Goal: Information Seeking & Learning: Learn about a topic

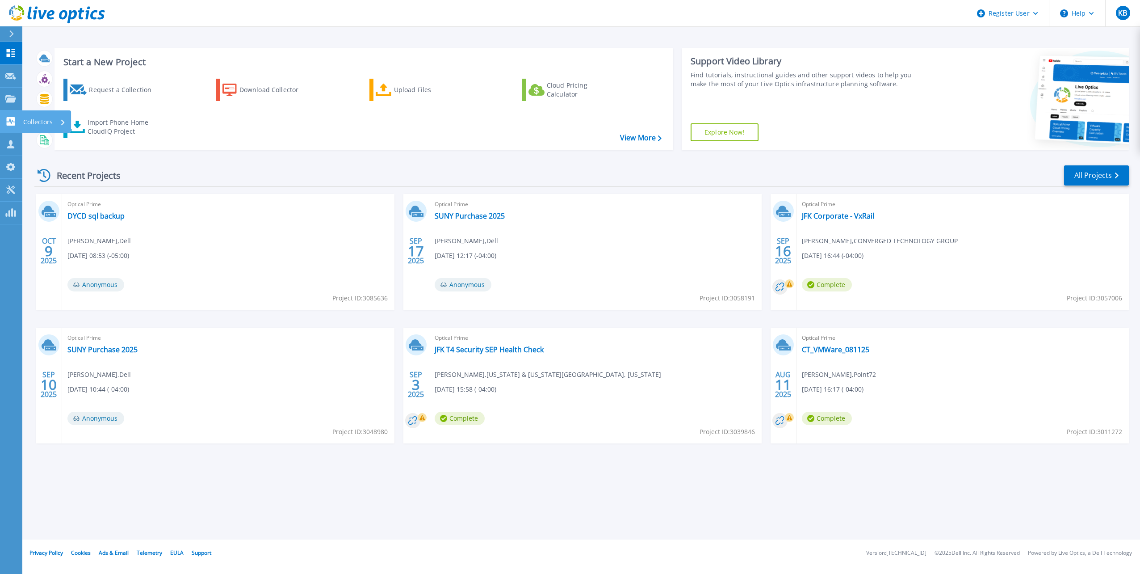
click at [14, 118] on icon at bounding box center [11, 121] width 8 height 8
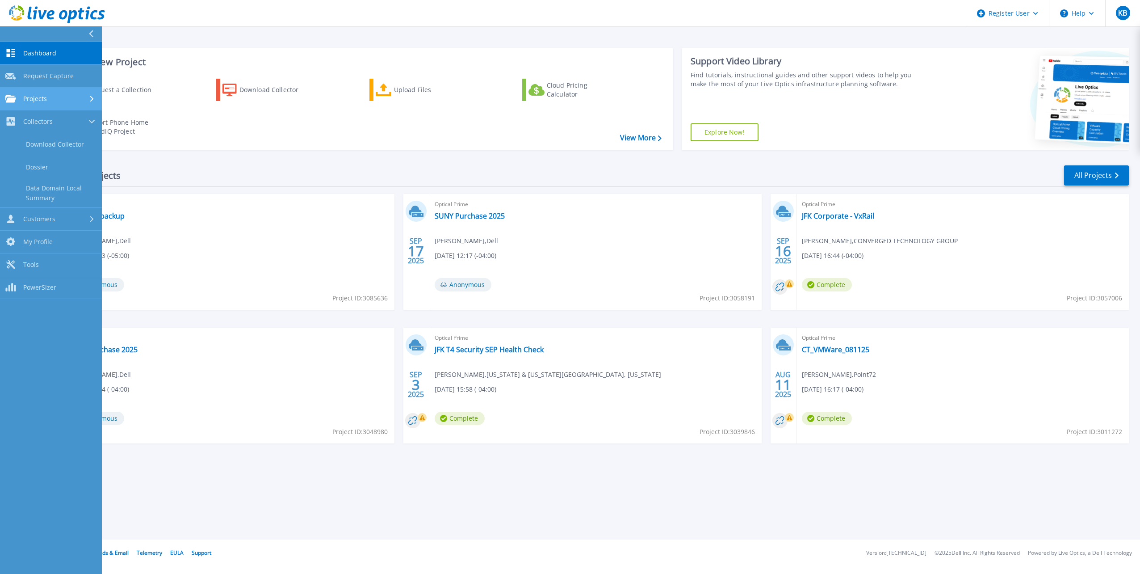
click at [77, 101] on div "Projects" at bounding box center [50, 99] width 91 height 8
click at [72, 115] on link "Search Projects" at bounding box center [51, 121] width 102 height 23
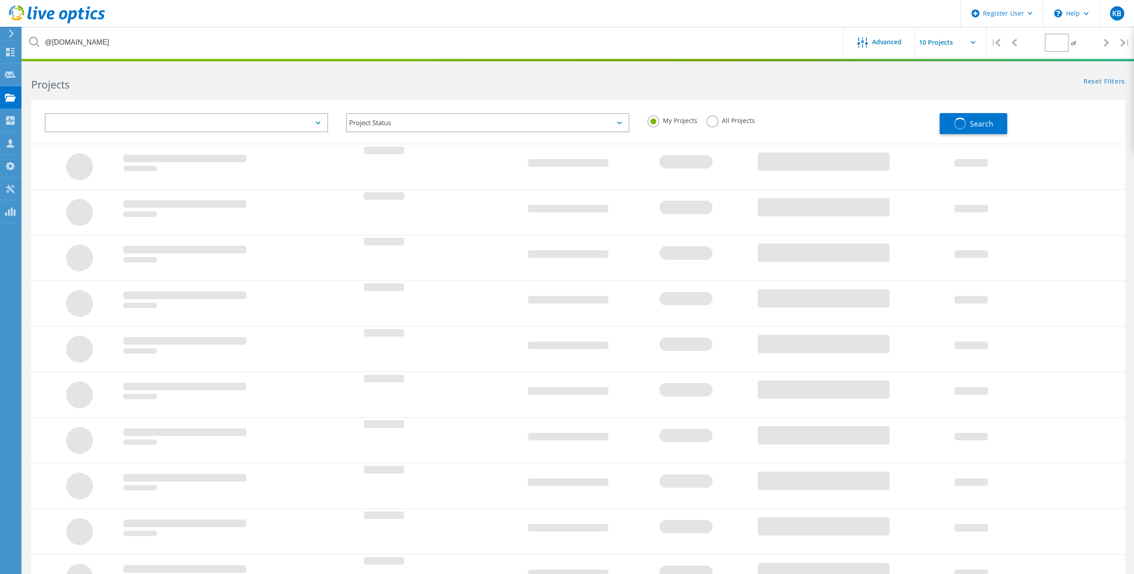
type input "1"
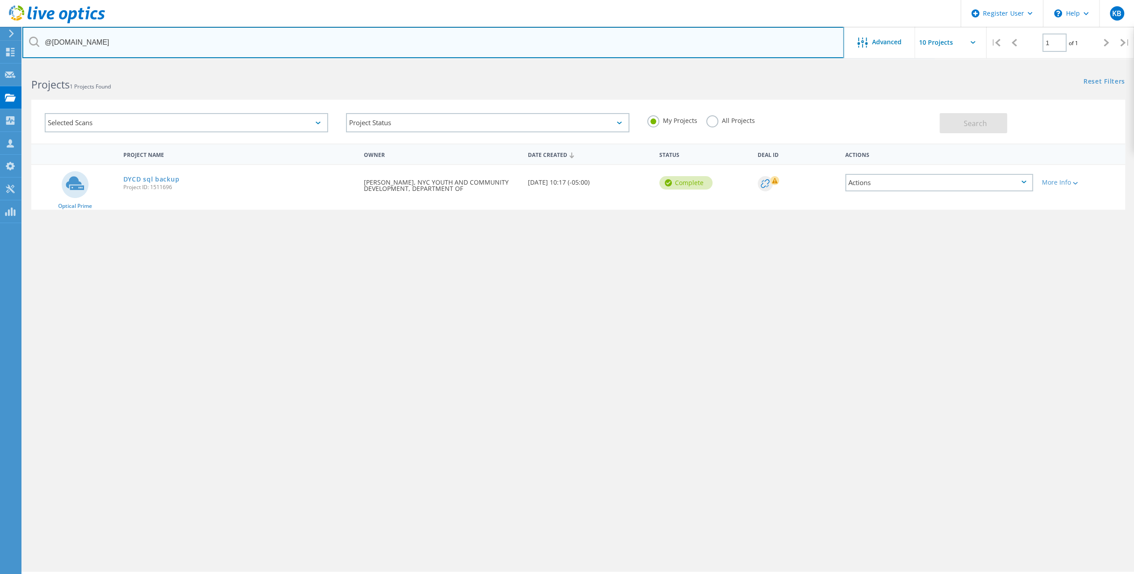
click at [132, 54] on input "@dycd.nyc.gov" at bounding box center [432, 42] width 821 height 31
drag, startPoint x: 139, startPoint y: 35, endPoint x: 0, endPoint y: 30, distance: 138.6
click at [0, 35] on html "Register User \n Help Explore Helpful Articles Contact Support KB Dell User Ken…" at bounding box center [567, 299] width 1134 height 598
paste input "JOSE.LUIS.DIAZ@ct"
drag, startPoint x: 97, startPoint y: 41, endPoint x: 0, endPoint y: 27, distance: 98.4
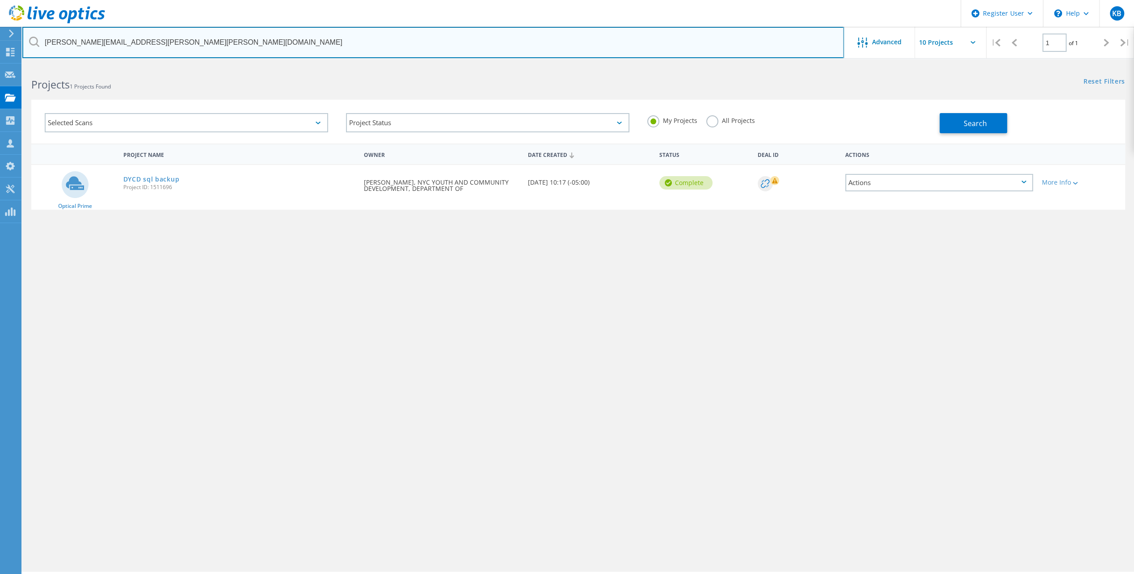
click at [0, 28] on html "Register User \n Help Explore Helpful Articles Contact Support KB Dell User Ken…" at bounding box center [567, 299] width 1134 height 598
click at [783, 44] on input "@ct.gov" at bounding box center [432, 42] width 821 height 31
type input "@ct.gov"
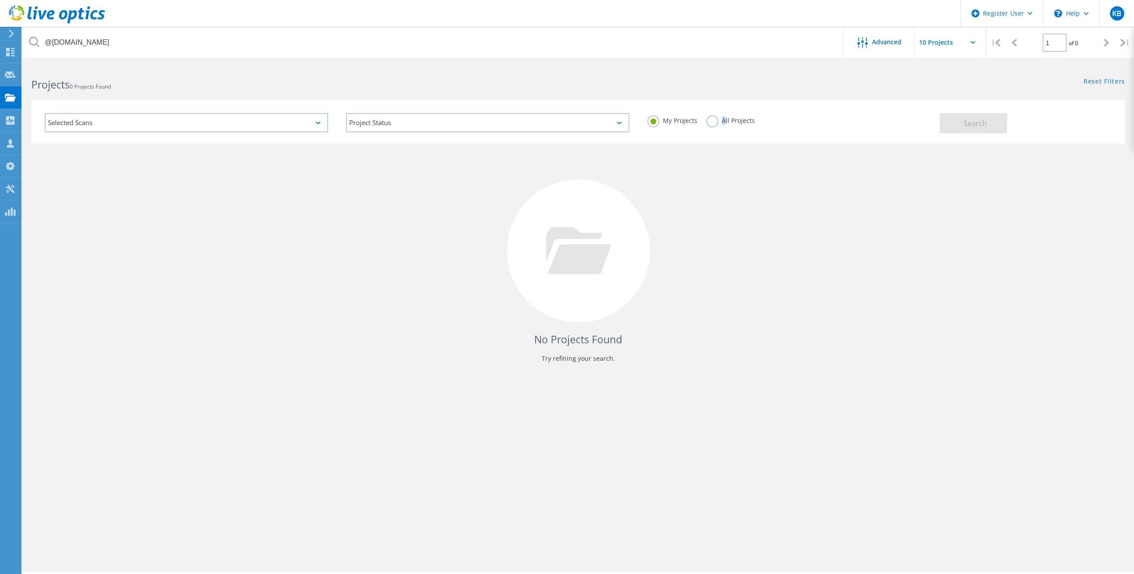
drag, startPoint x: 723, startPoint y: 126, endPoint x: 713, endPoint y: 126, distance: 9.4
click at [717, 126] on div "All Projects" at bounding box center [730, 121] width 49 height 13
drag, startPoint x: 713, startPoint y: 126, endPoint x: 703, endPoint y: 125, distance: 10.8
click at [703, 125] on div "My Projects All Projects" at bounding box center [788, 120] width 301 height 33
click at [720, 126] on div "All Projects" at bounding box center [730, 121] width 49 height 13
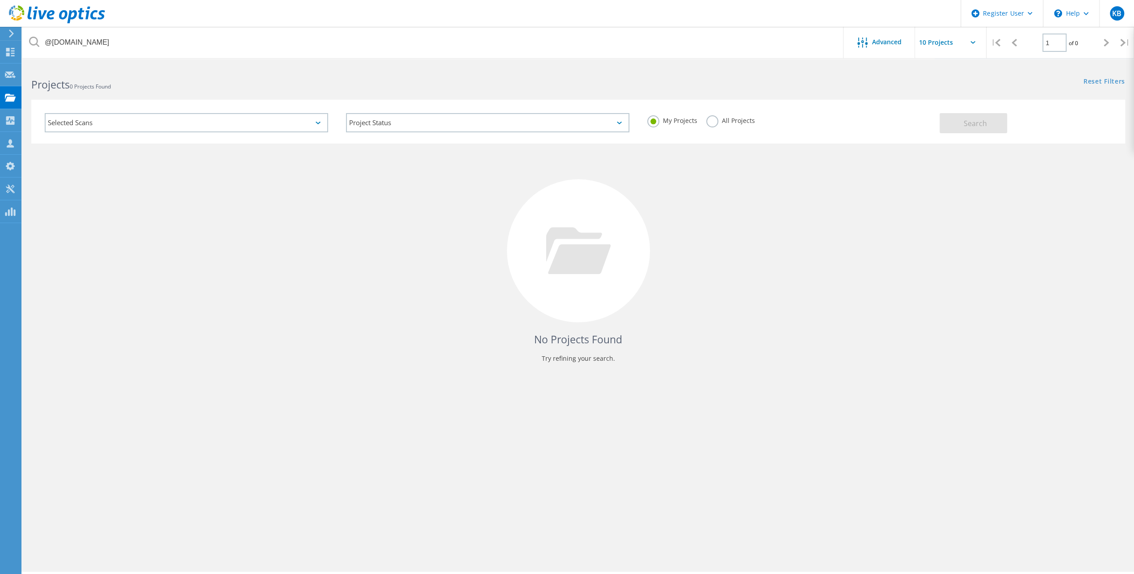
click at [711, 116] on label "All Projects" at bounding box center [730, 119] width 49 height 8
click at [0, 0] on input "All Projects" at bounding box center [0, 0] width 0 height 0
click at [964, 122] on span "Search" at bounding box center [975, 123] width 23 height 10
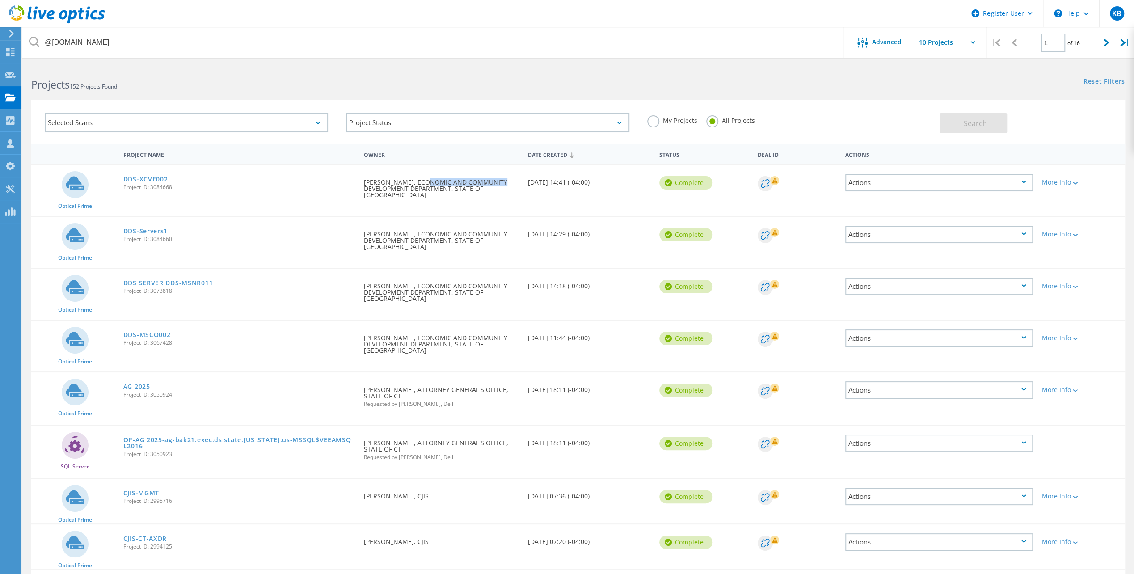
drag, startPoint x: 496, startPoint y: 185, endPoint x: 421, endPoint y: 177, distance: 75.6
click at [421, 177] on div "Requested By mathew marvin, ECONOMIC AND COMMUNITY DEVELOPMENT DEPARTMENT, STAT…" at bounding box center [441, 186] width 164 height 42
drag, startPoint x: 421, startPoint y: 177, endPoint x: 416, endPoint y: 181, distance: 6.4
click at [417, 180] on div "Requested By mathew marvin, ECONOMIC AND COMMUNITY DEVELOPMENT DEPARTMENT, STAT…" at bounding box center [441, 186] width 164 height 42
drag, startPoint x: 413, startPoint y: 181, endPoint x: 492, endPoint y: 197, distance: 81.0
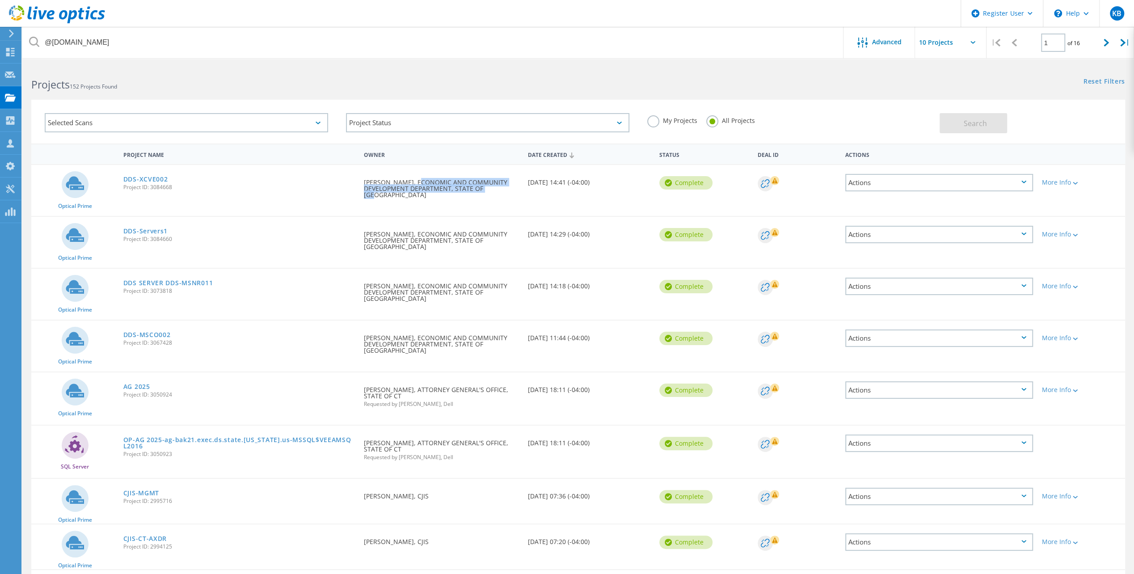
click at [493, 198] on div "Requested By mathew marvin, ECONOMIC AND COMMUNITY DEVELOPMENT DEPARTMENT, STAT…" at bounding box center [441, 186] width 164 height 42
drag, startPoint x: 492, startPoint y: 197, endPoint x: 470, endPoint y: 186, distance: 25.0
copy div "ECONOMIC AND COMMUNITY DEVELOPMENT DEPARTMENT, STATE OF CT"
click at [349, 164] on div "Project Name Owner Date Created Status Deal Id Actions" at bounding box center [578, 153] width 1094 height 21
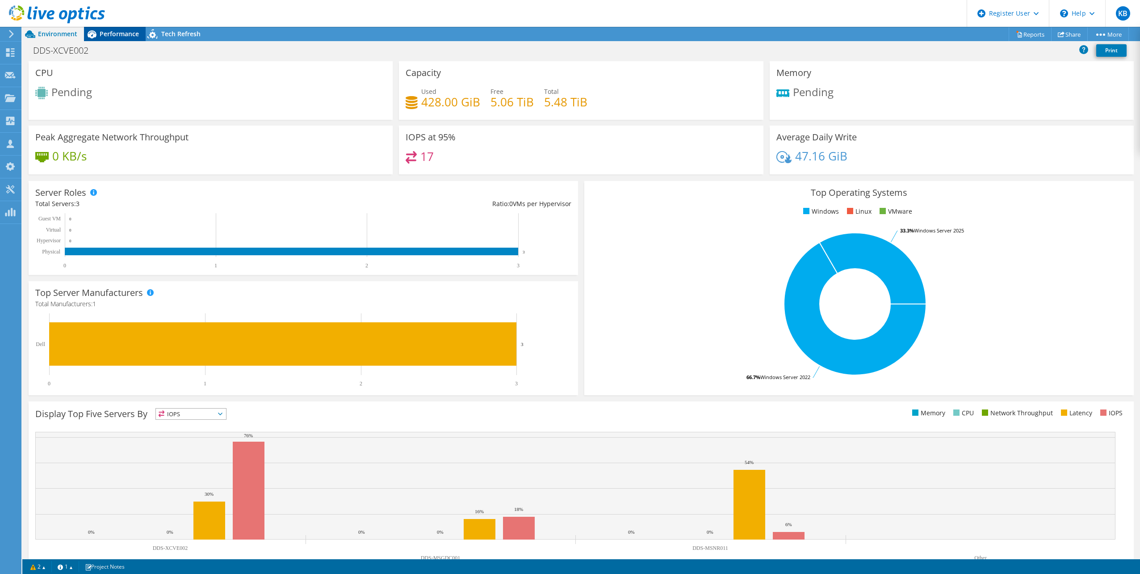
click at [135, 33] on span "Performance" at bounding box center [119, 33] width 39 height 8
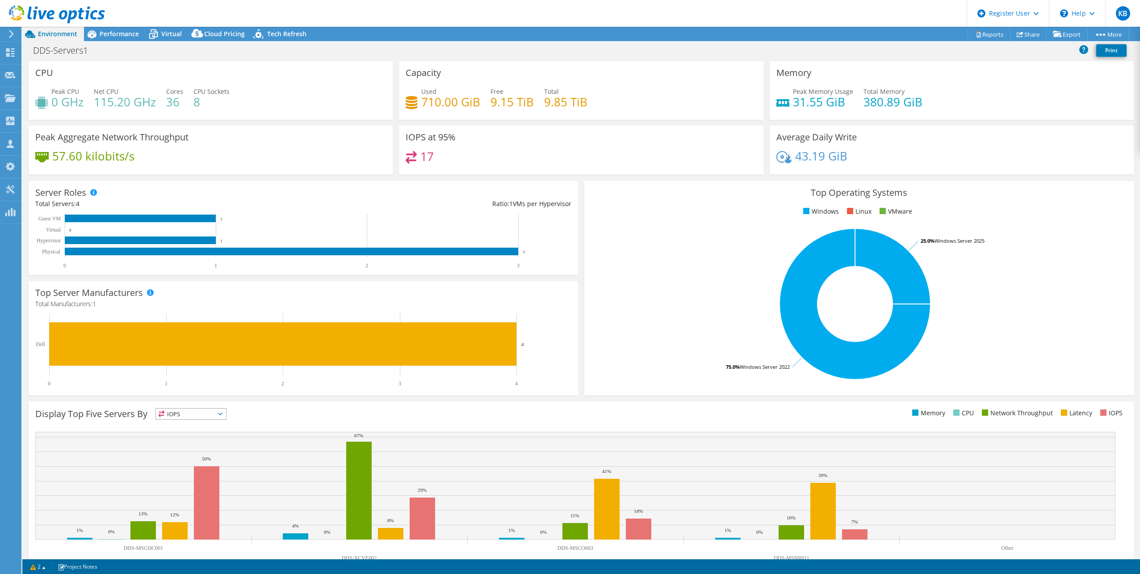
select select "USD"
click at [126, 33] on span "Performance" at bounding box center [119, 33] width 39 height 8
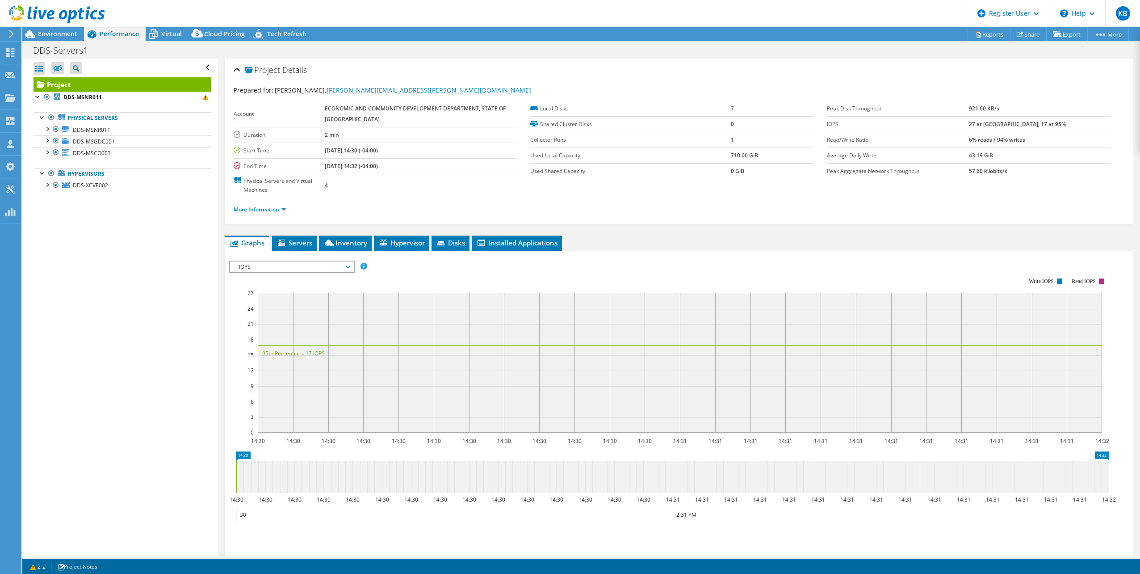
click at [67, 29] on div at bounding box center [52, 15] width 105 height 30
click at [72, 38] on span "Environment" at bounding box center [57, 33] width 39 height 8
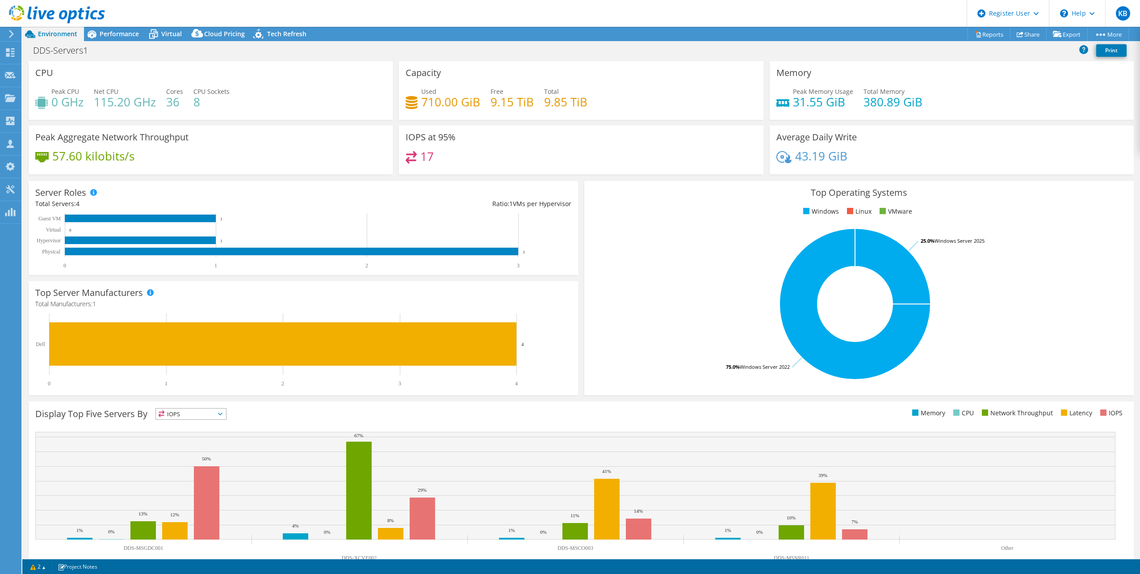
drag, startPoint x: 72, startPoint y: 38, endPoint x: 174, endPoint y: 68, distance: 105.9
click at [175, 69] on div "CPU Peak CPU 0 GHz Net CPU 115.20 GHz Cores 36 CPU Sockets 8" at bounding box center [211, 90] width 364 height 59
click at [117, 30] on span "Performance" at bounding box center [119, 33] width 39 height 8
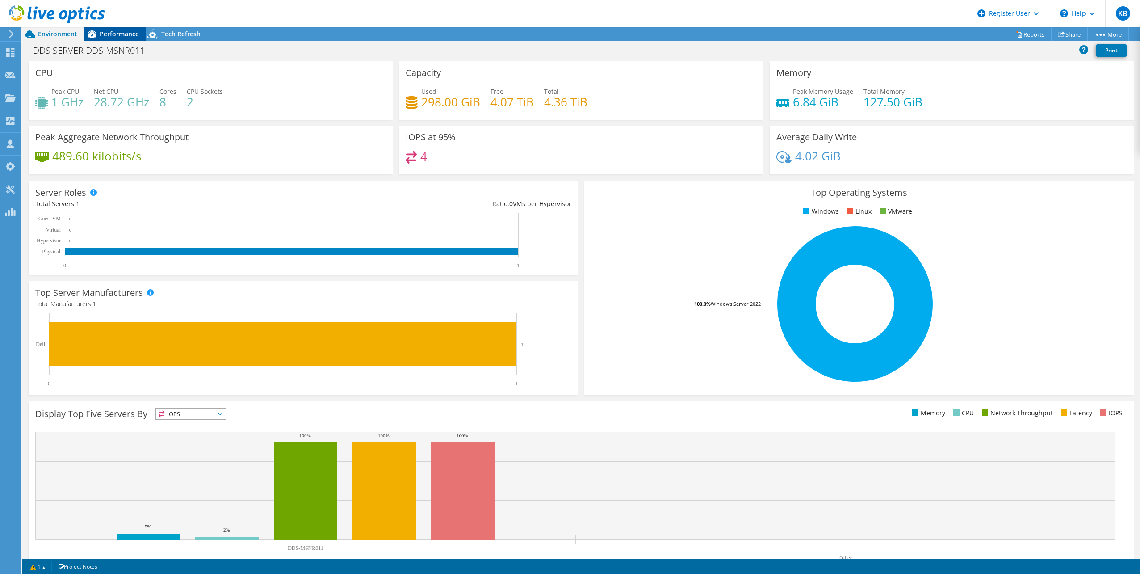
click at [124, 29] on span "Performance" at bounding box center [119, 33] width 39 height 8
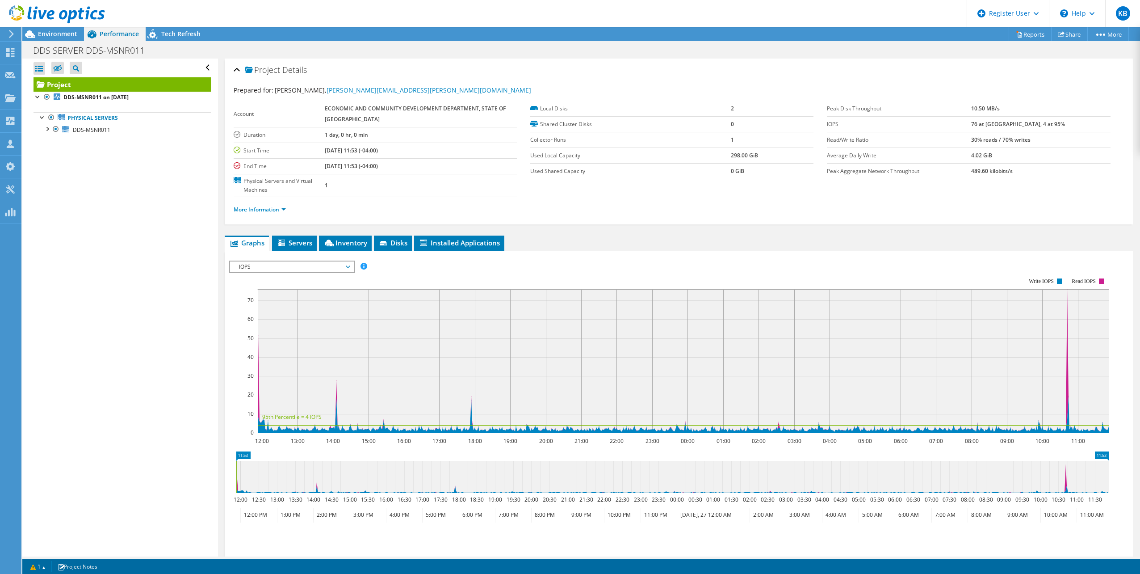
click at [251, 201] on div "More Information" at bounding box center [679, 209] width 891 height 25
click at [252, 207] on link "More Information" at bounding box center [260, 210] width 52 height 8
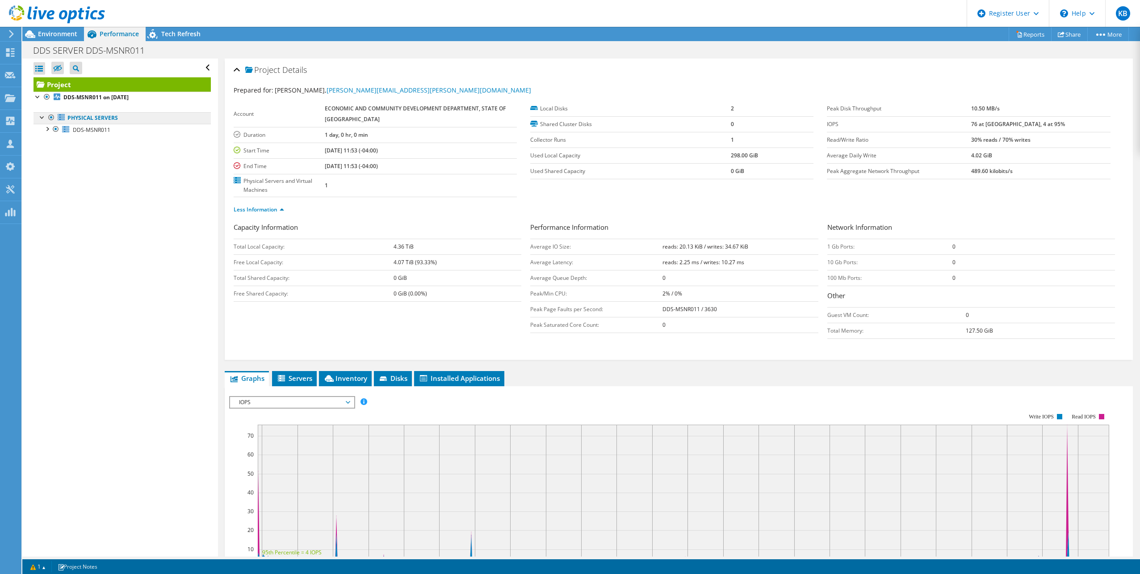
click at [92, 116] on link "Physical Servers" at bounding box center [122, 118] width 177 height 12
click at [86, 132] on span "DDS-MSNR011" at bounding box center [92, 130] width 38 height 8
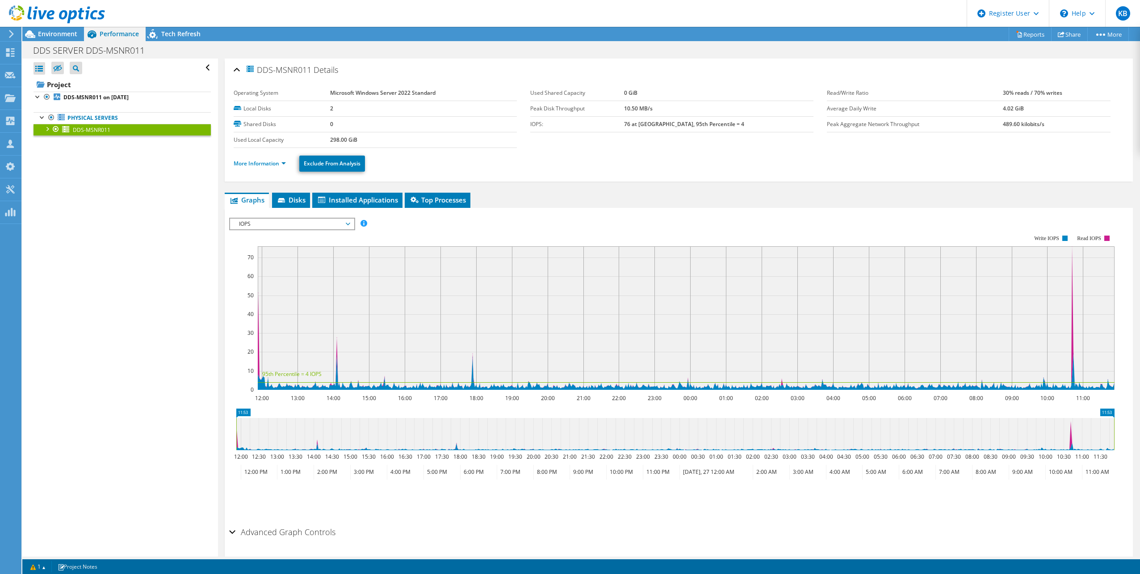
click at [266, 159] on li "More Information" at bounding box center [263, 164] width 58 height 10
click at [265, 159] on li "More Information" at bounding box center [263, 164] width 58 height 10
click at [270, 166] on li "More Information" at bounding box center [263, 164] width 58 height 10
click at [270, 163] on link "More Information" at bounding box center [260, 164] width 52 height 8
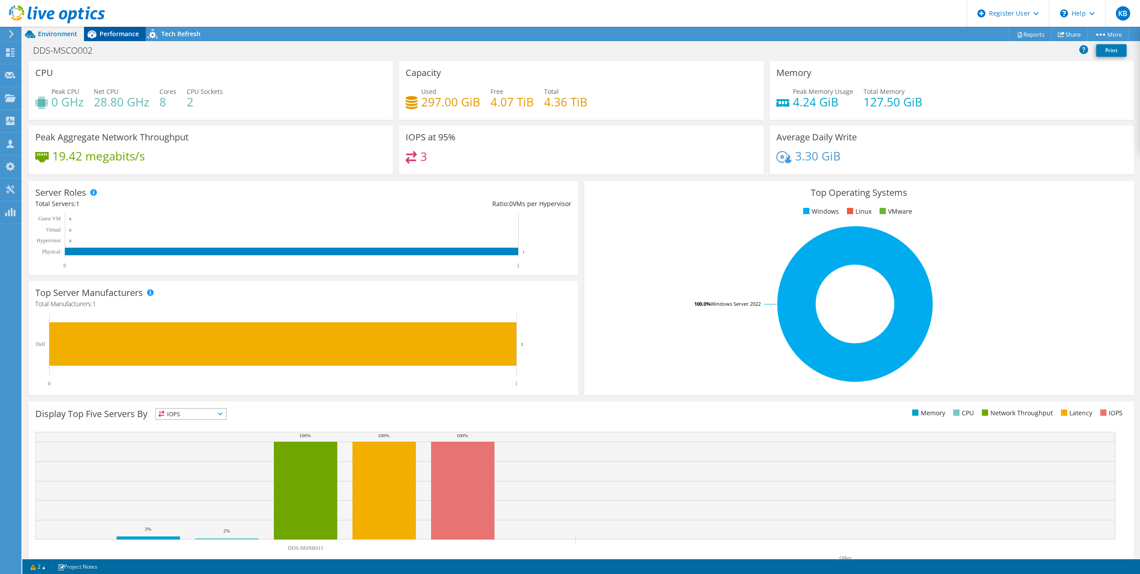
click at [124, 39] on div "Performance" at bounding box center [115, 34] width 62 height 14
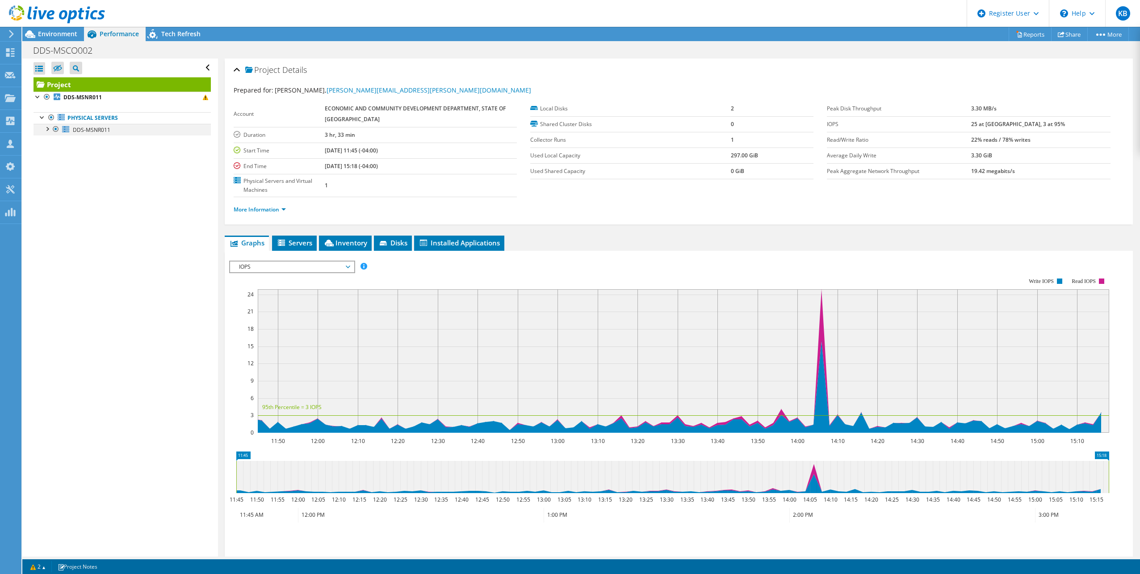
click at [50, 128] on div at bounding box center [46, 128] width 9 height 9
click at [83, 118] on link "Physical Servers" at bounding box center [122, 118] width 177 height 12
click at [258, 206] on link "More Information" at bounding box center [260, 210] width 52 height 8
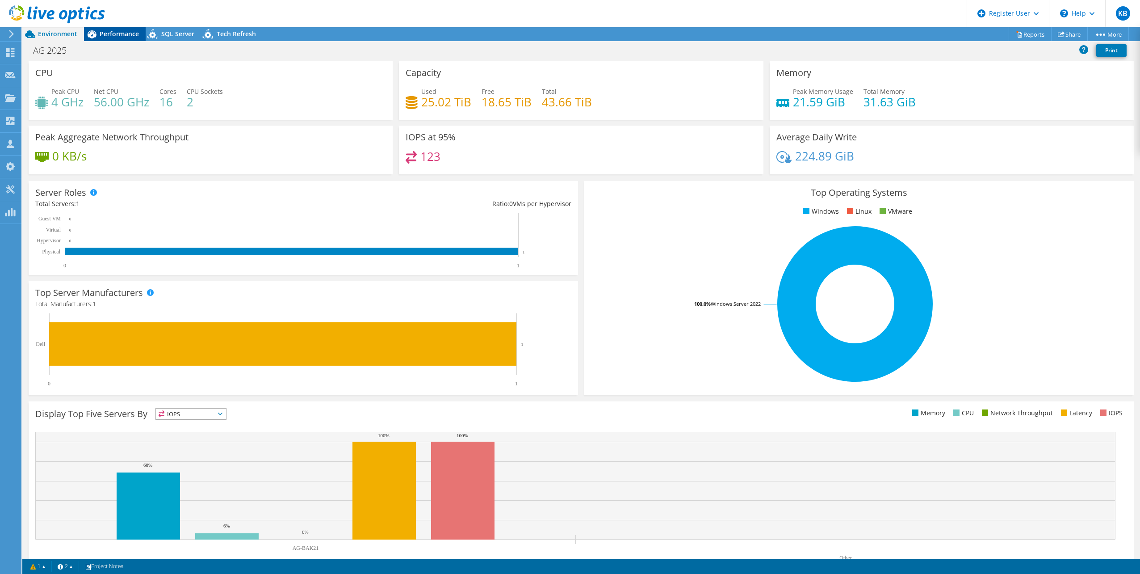
click at [107, 35] on span "Performance" at bounding box center [119, 33] width 39 height 8
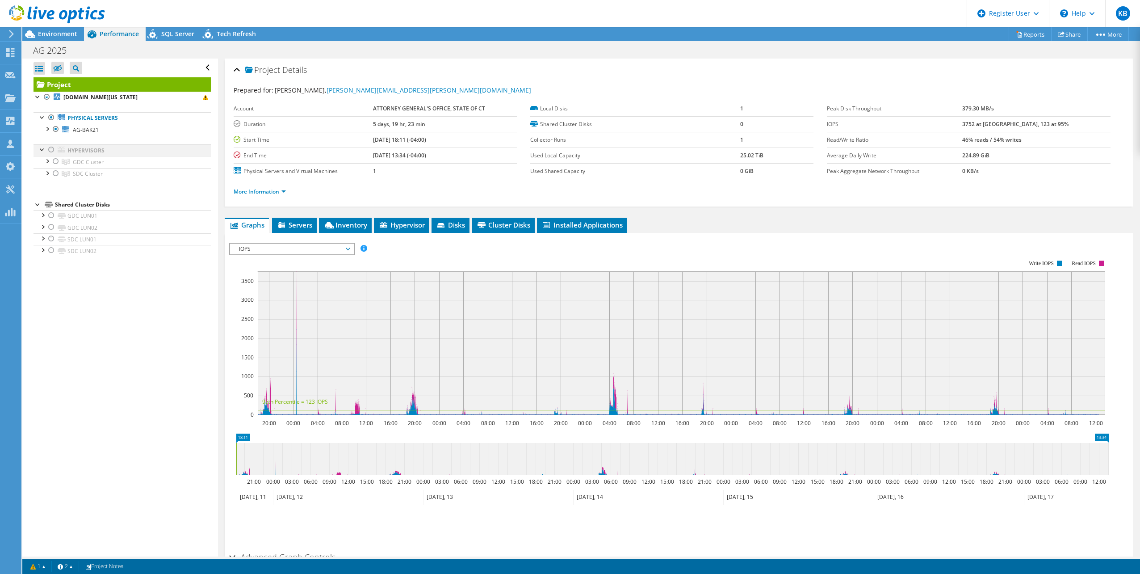
click at [46, 147] on div at bounding box center [42, 148] width 9 height 9
click at [51, 147] on div at bounding box center [51, 149] width 9 height 11
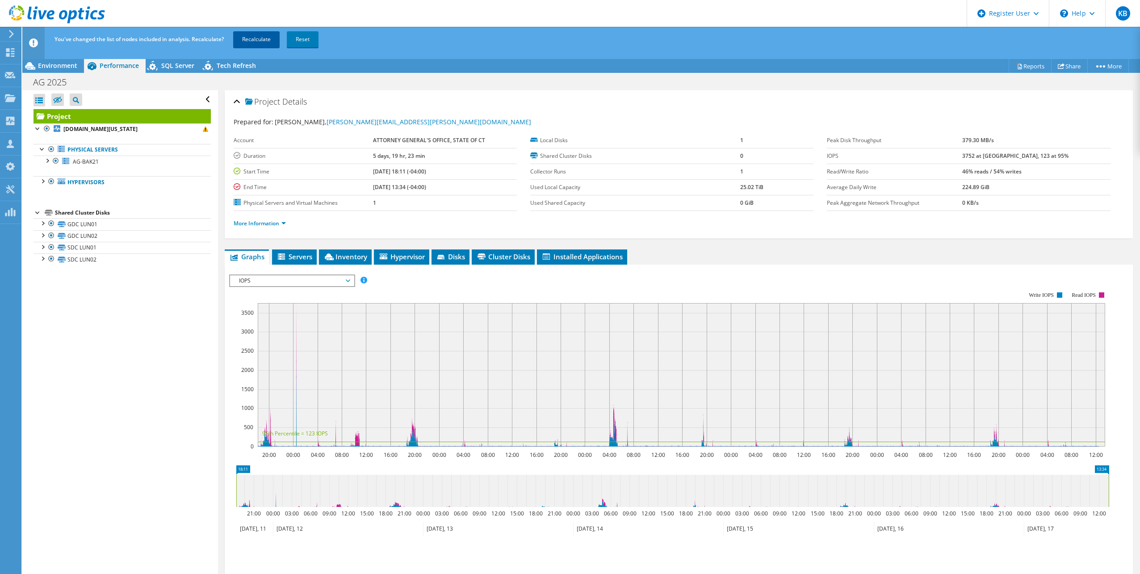
click at [257, 38] on link "Recalculate" at bounding box center [256, 39] width 46 height 16
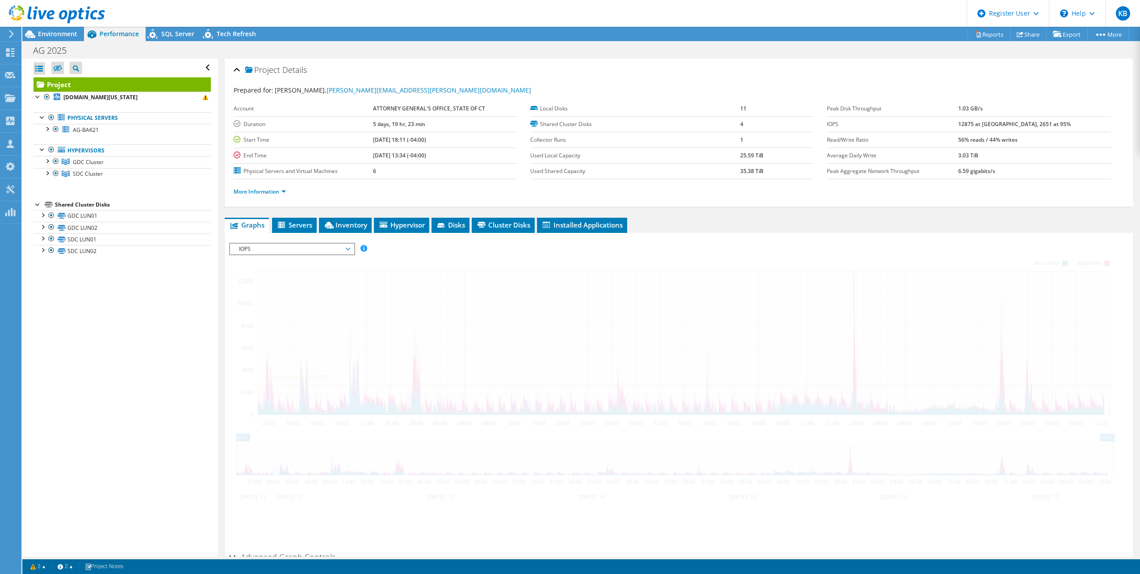
radio input "true"
radio input "false"
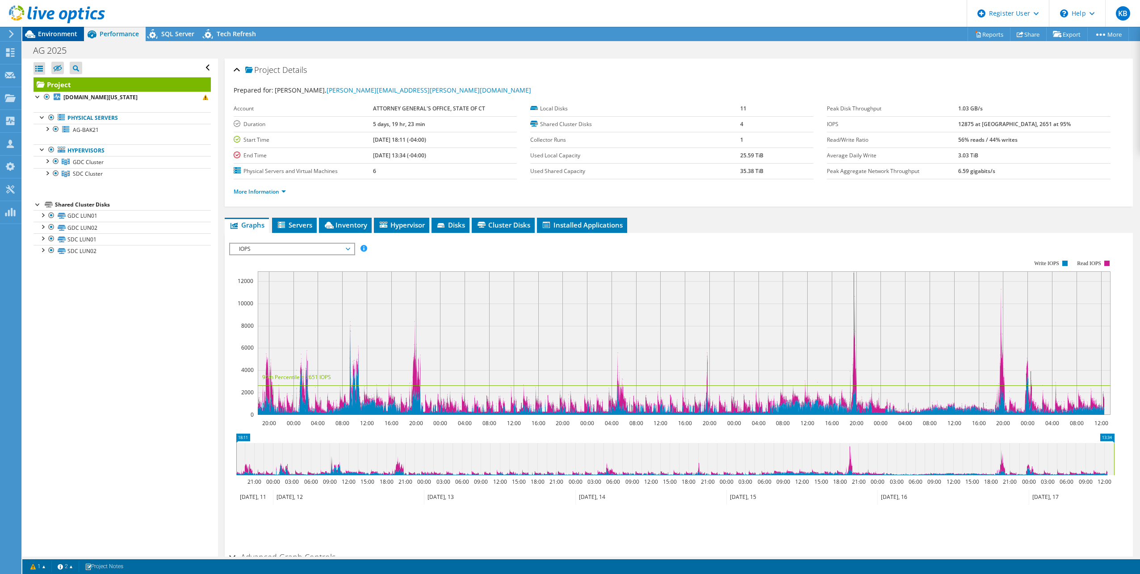
click at [66, 35] on span "Environment" at bounding box center [57, 33] width 39 height 8
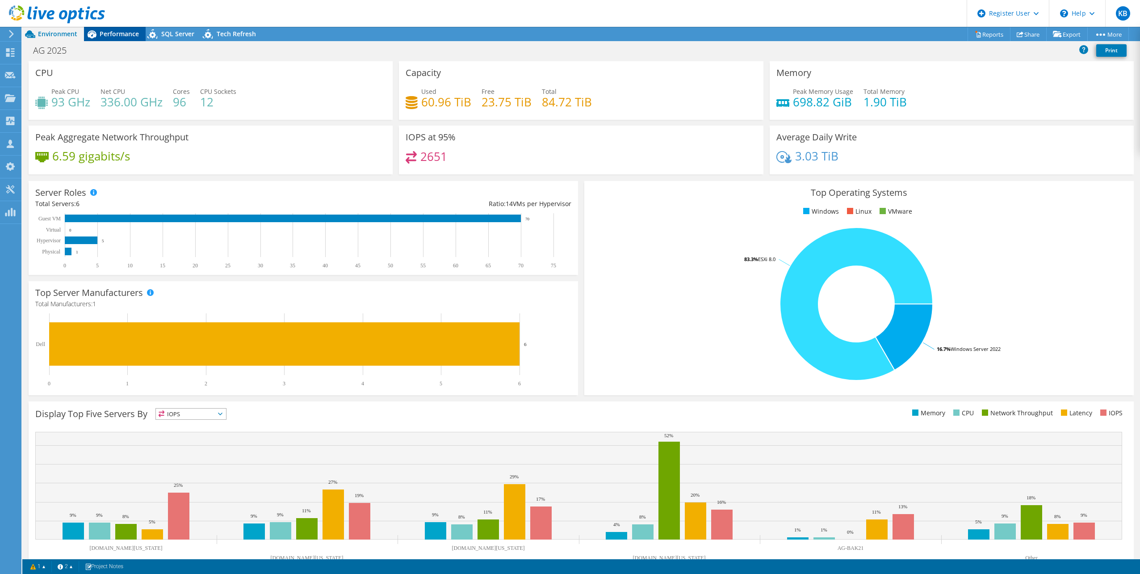
click at [123, 31] on span "Performance" at bounding box center [119, 33] width 39 height 8
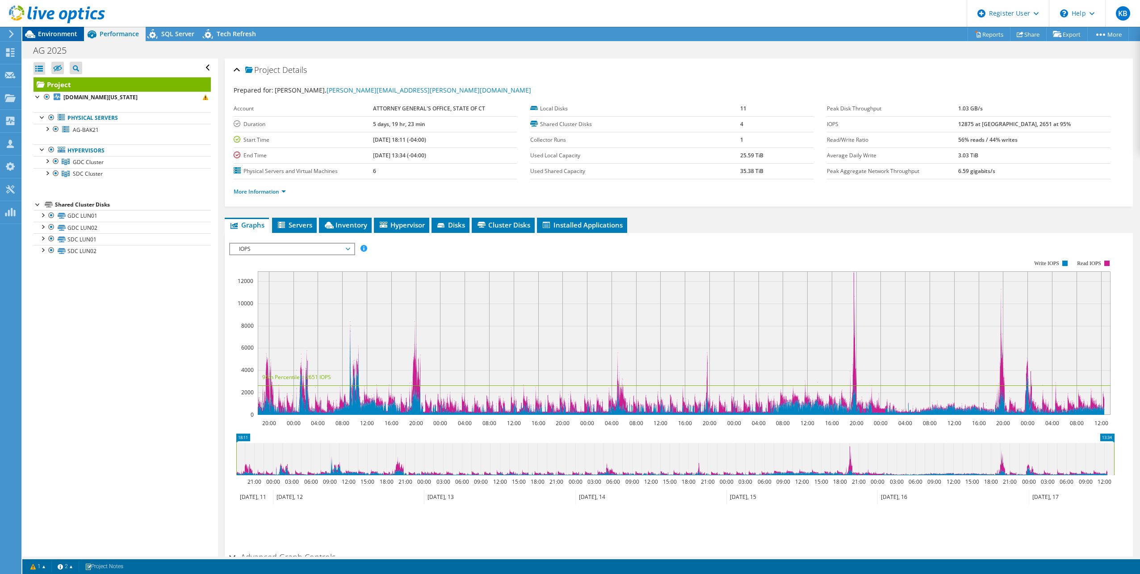
click at [74, 35] on span "Environment" at bounding box center [57, 33] width 39 height 8
